Goal: Task Accomplishment & Management: Use online tool/utility

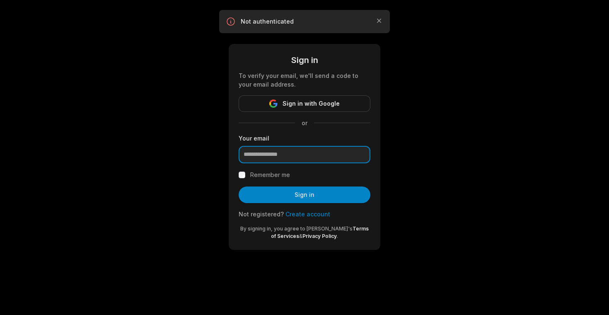
click at [301, 156] on input "email" at bounding box center [305, 154] width 132 height 17
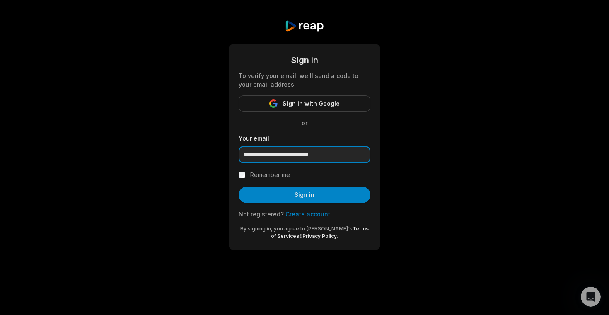
click at [275, 156] on input "**********" at bounding box center [305, 154] width 132 height 17
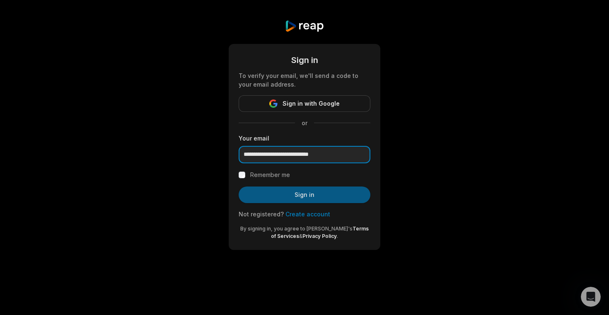
type input "**********"
click at [332, 199] on button "Sign in" at bounding box center [305, 195] width 132 height 17
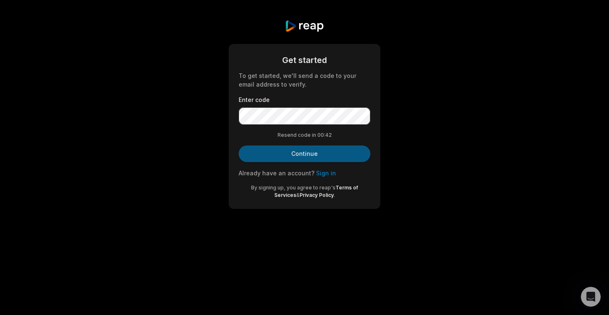
click at [305, 158] on button "Continue" at bounding box center [305, 153] width 132 height 17
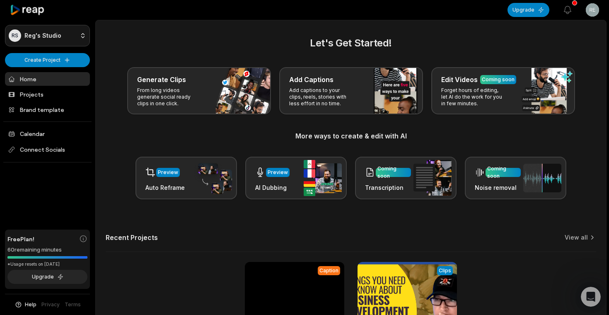
click at [53, 36] on html "RS Reg's Studio Create Project Home Projects Brand template Calendar Connect So…" at bounding box center [304, 157] width 609 height 315
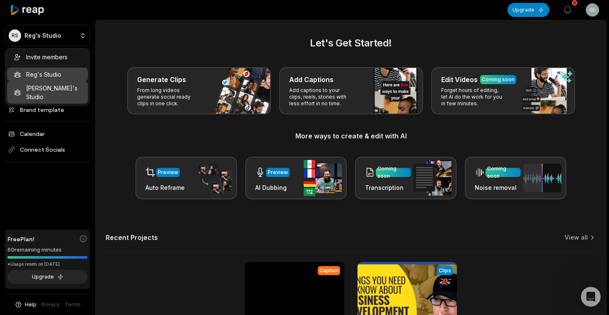
click at [53, 92] on div "[PERSON_NAME]'s Studio" at bounding box center [47, 92] width 81 height 22
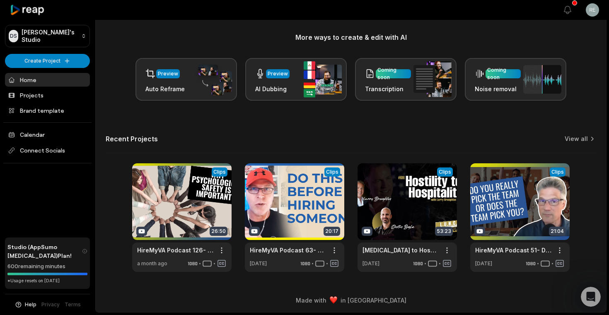
scroll to position [99, 0]
click at [38, 58] on html "DS Dave's Studio Create Project Home Projects Brand template Calendar Connect S…" at bounding box center [304, 58] width 609 height 315
click at [32, 80] on link "Create Clips" at bounding box center [47, 78] width 81 height 14
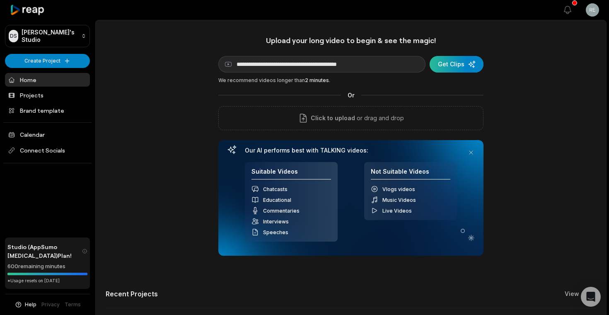
type input "**********"
click at [455, 69] on div "submit" at bounding box center [457, 64] width 54 height 17
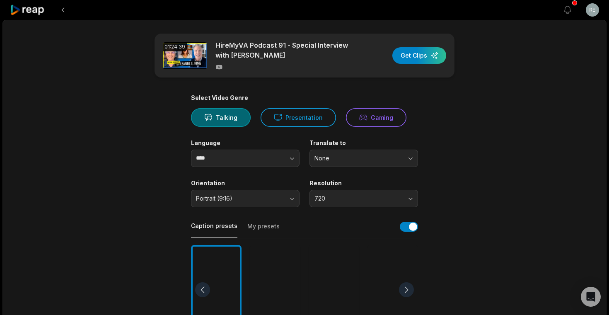
click at [337, 197] on span "720" at bounding box center [358, 198] width 87 height 7
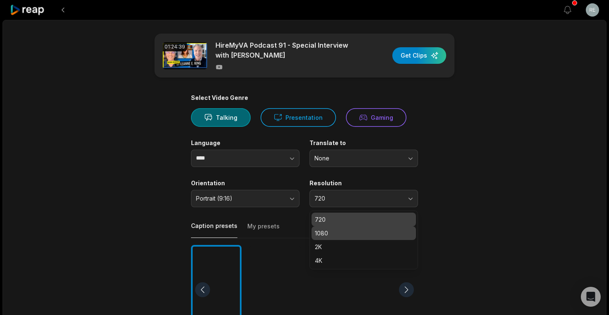
click at [335, 232] on p "1080" at bounding box center [364, 233] width 98 height 9
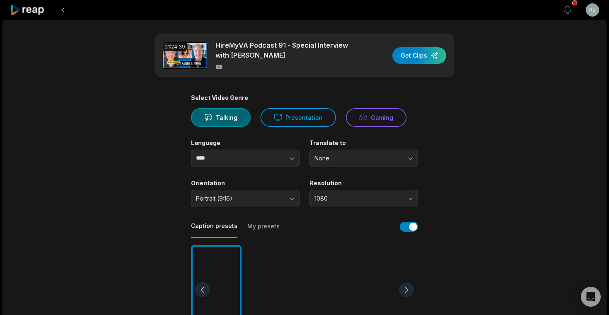
click at [266, 202] on button "Portrait (9:16)" at bounding box center [245, 198] width 109 height 17
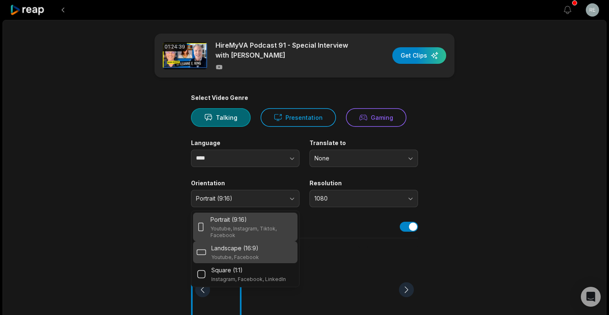
click at [252, 250] on p "Landscape (16:9)" at bounding box center [234, 248] width 47 height 9
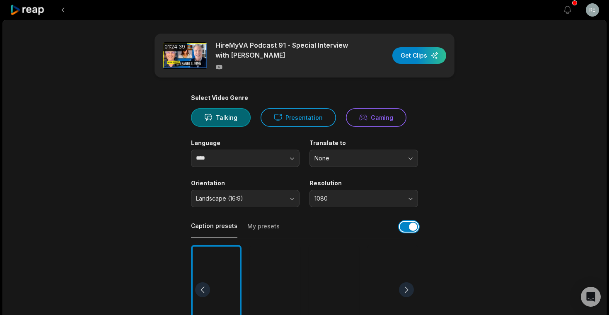
click at [408, 227] on button "button" at bounding box center [409, 227] width 18 height 10
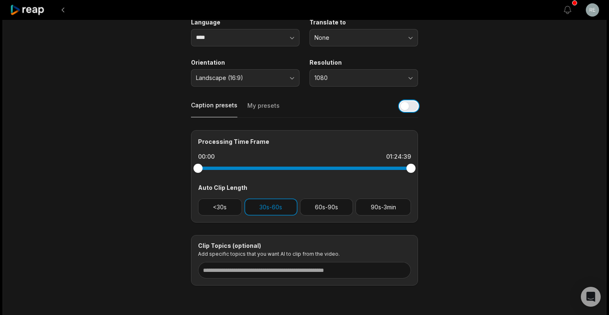
scroll to position [121, 0]
click at [378, 208] on button "90s-3min" at bounding box center [384, 206] width 56 height 17
click at [283, 208] on button "30s-60s" at bounding box center [271, 206] width 53 height 17
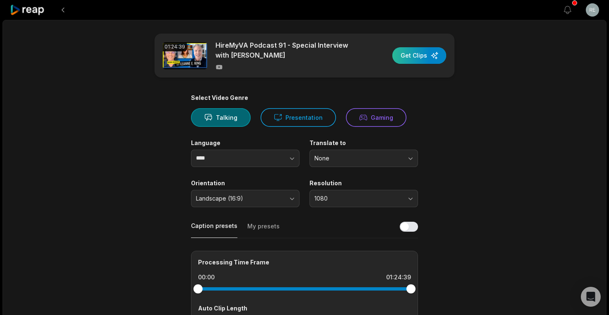
scroll to position [0, 0]
click at [416, 54] on div "button" at bounding box center [419, 55] width 54 height 17
